Goal: Task Accomplishment & Management: Manage account settings

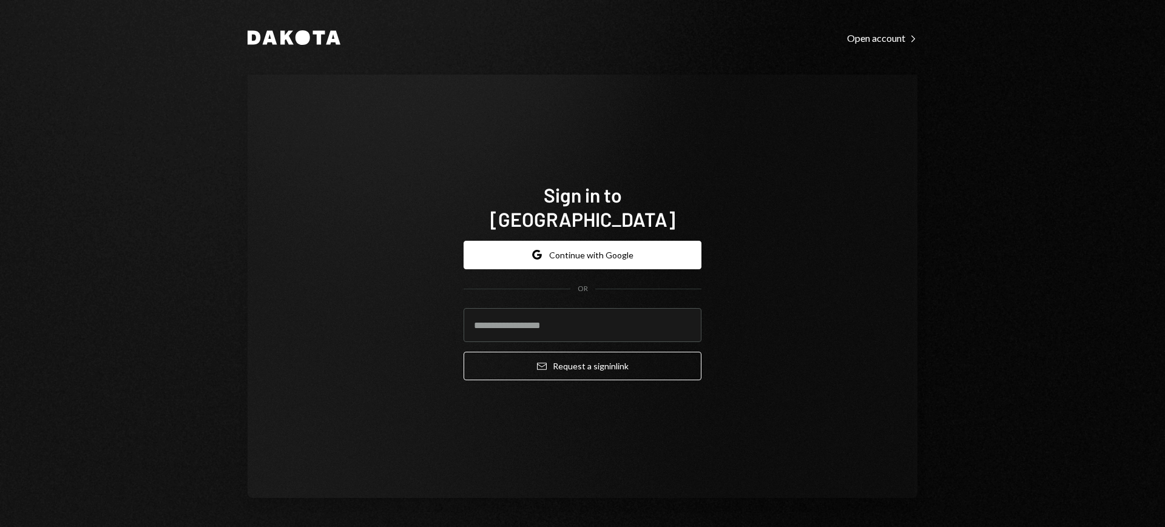
type input "**********"
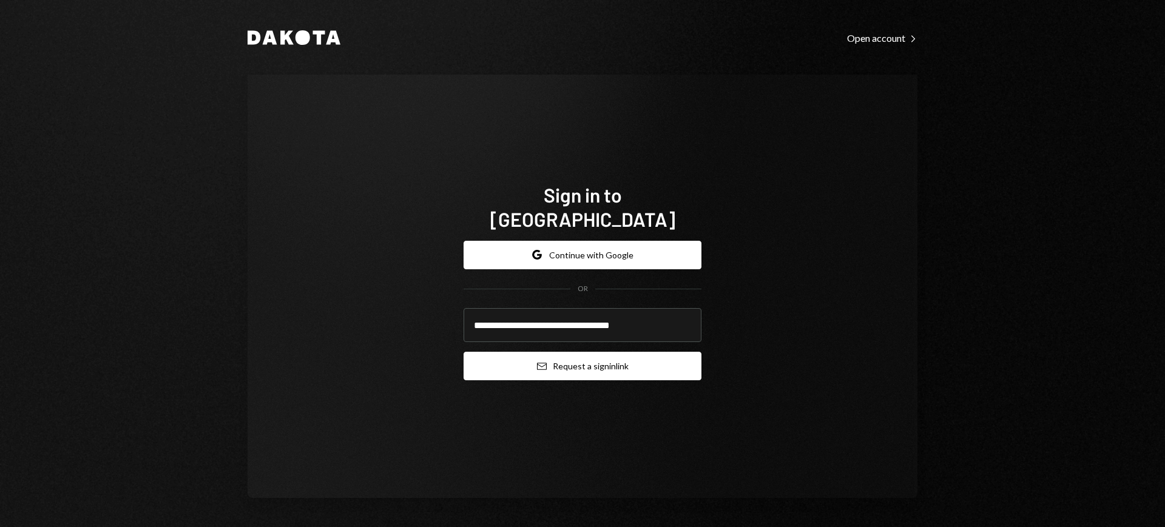
click at [602, 360] on button "Email Request a sign in link" at bounding box center [582, 366] width 238 height 29
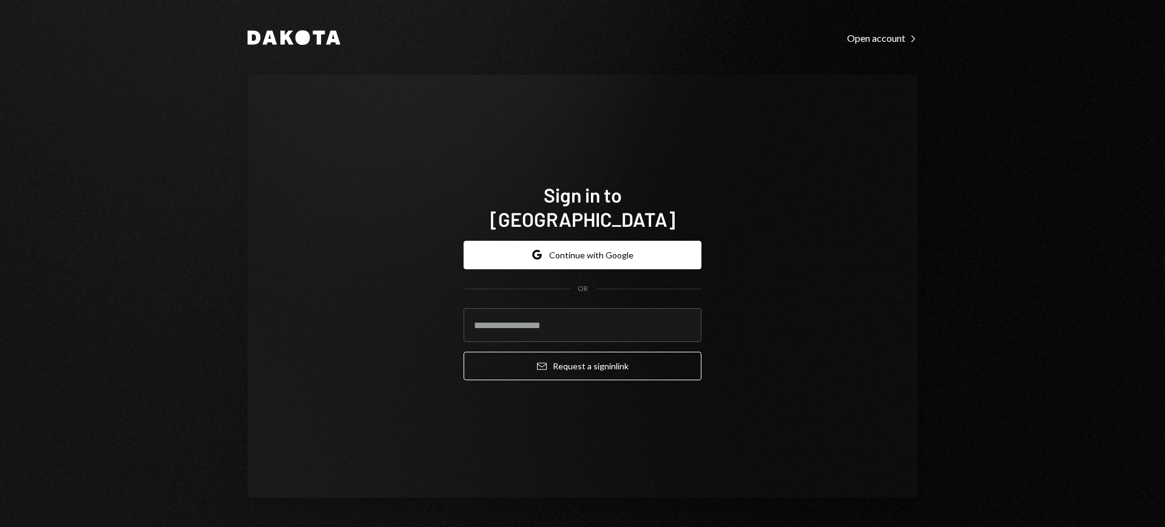
type input "**********"
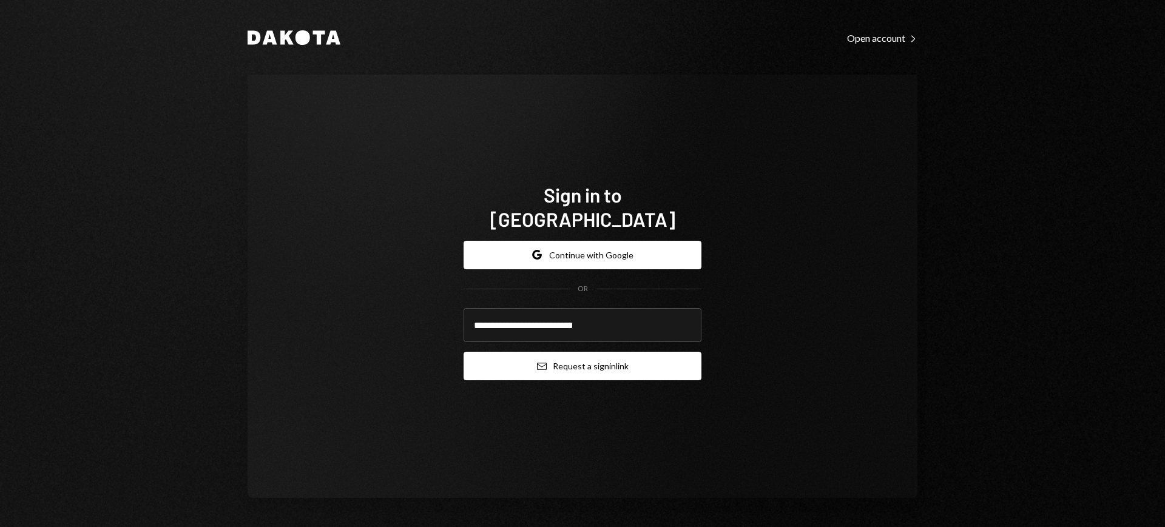
click at [616, 352] on button "Email Request a sign in link" at bounding box center [582, 366] width 238 height 29
